Goal: Task Accomplishment & Management: Use online tool/utility

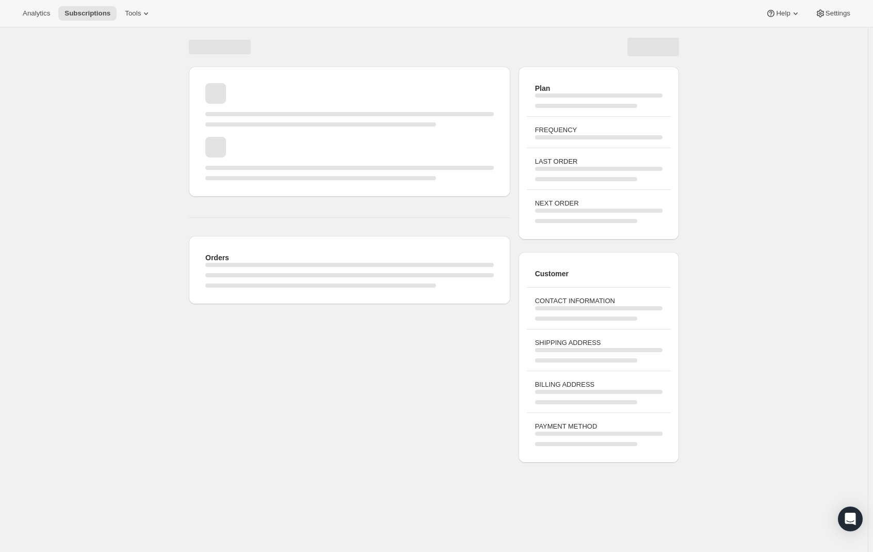
drag, startPoint x: 359, startPoint y: 247, endPoint x: 363, endPoint y: 237, distance: 10.2
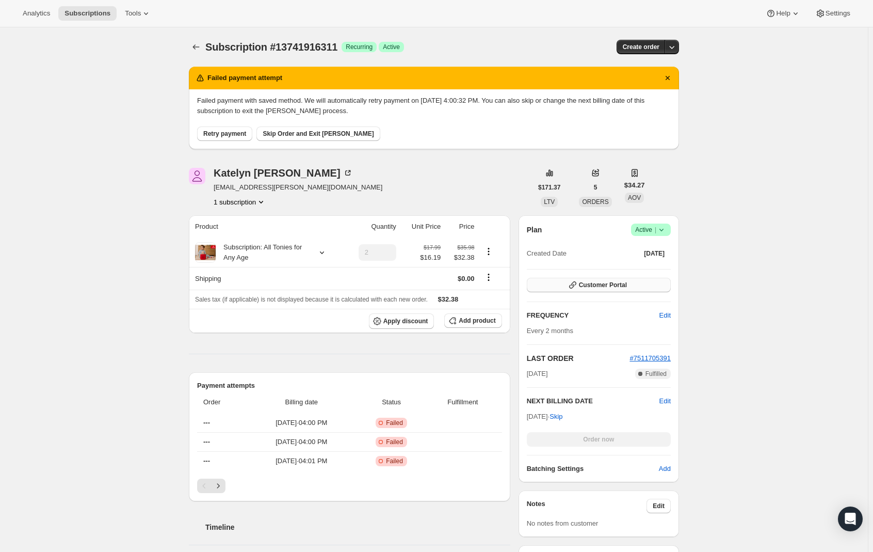
click at [578, 283] on icon "button" at bounding box center [573, 285] width 10 height 10
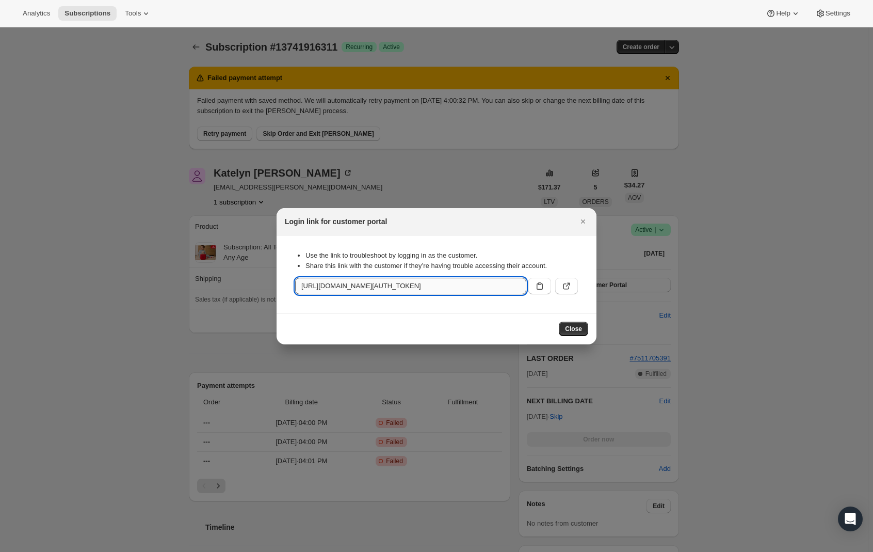
click at [485, 279] on input "https://us.tonies.com/tools/bundle-subscriptions?authToken=eyJhbGciOiJIUzI1NiIs…" at bounding box center [410, 286] width 231 height 17
